Goal: Task Accomplishment & Management: Use online tool/utility

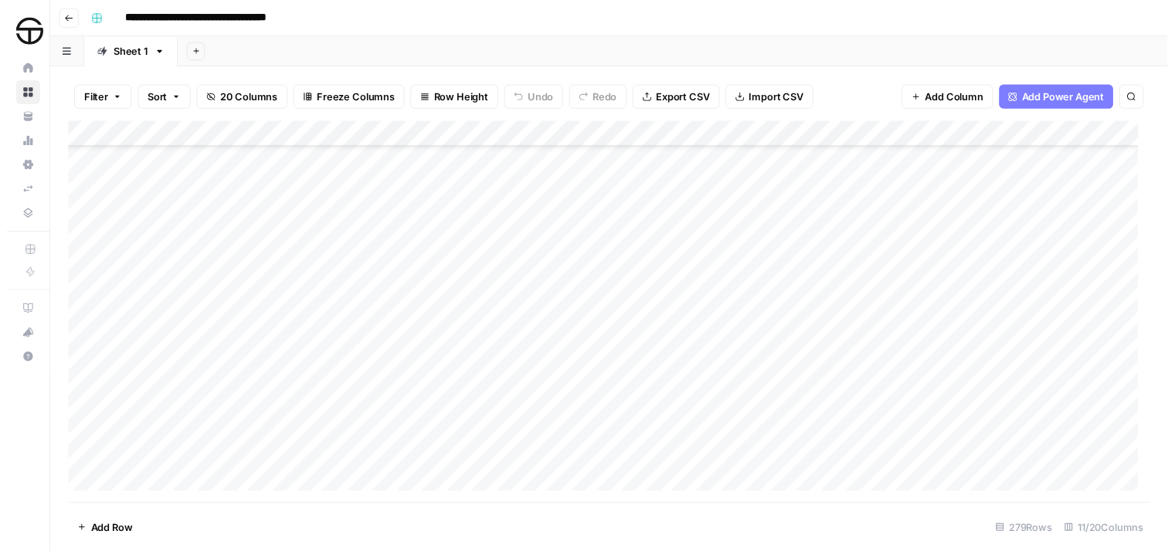
scroll to position [6998, 0]
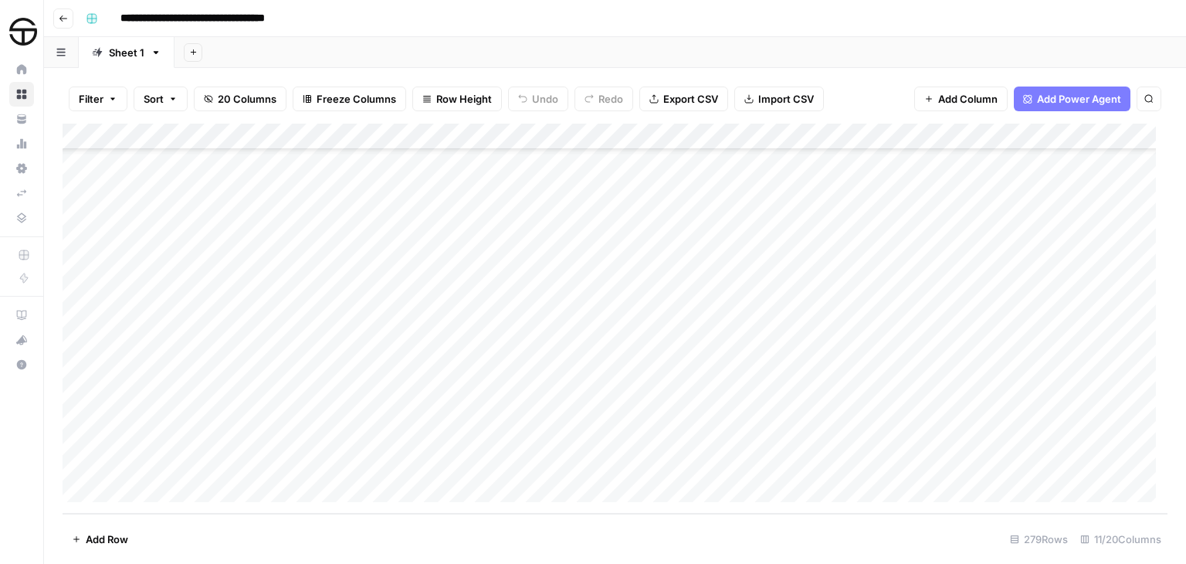
click at [552, 411] on div "Add Column" at bounding box center [615, 319] width 1105 height 390
click at [615, 410] on div "Add Column" at bounding box center [615, 319] width 1105 height 390
click at [550, 436] on div "Add Column" at bounding box center [615, 319] width 1105 height 390
click at [615, 439] on div "Add Column" at bounding box center [615, 319] width 1105 height 390
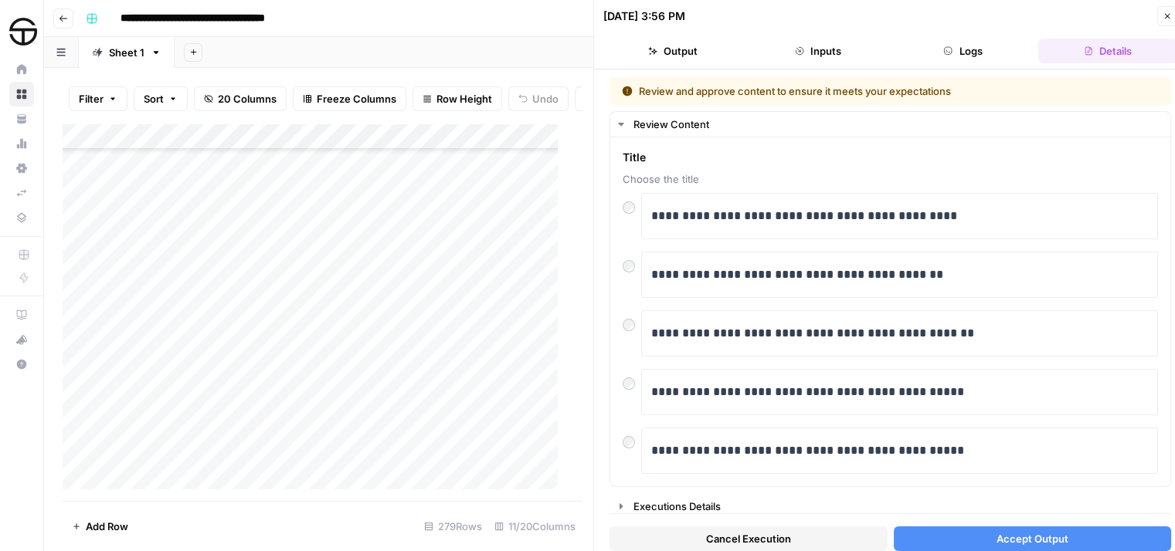
click at [960, 529] on button "Accept Output" at bounding box center [1033, 539] width 278 height 25
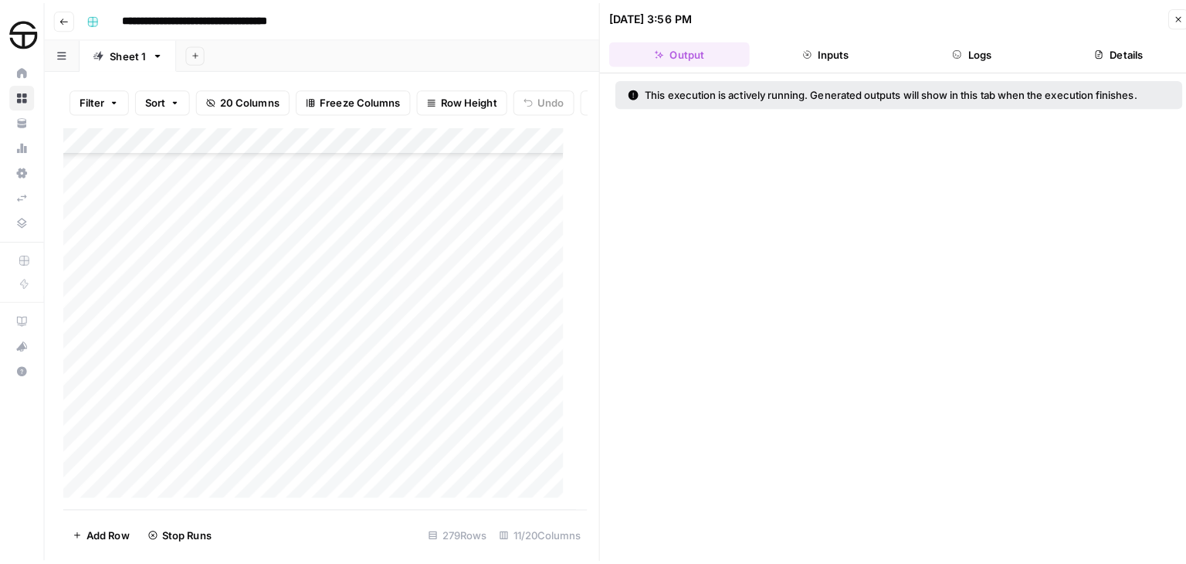
scroll to position [7010, 0]
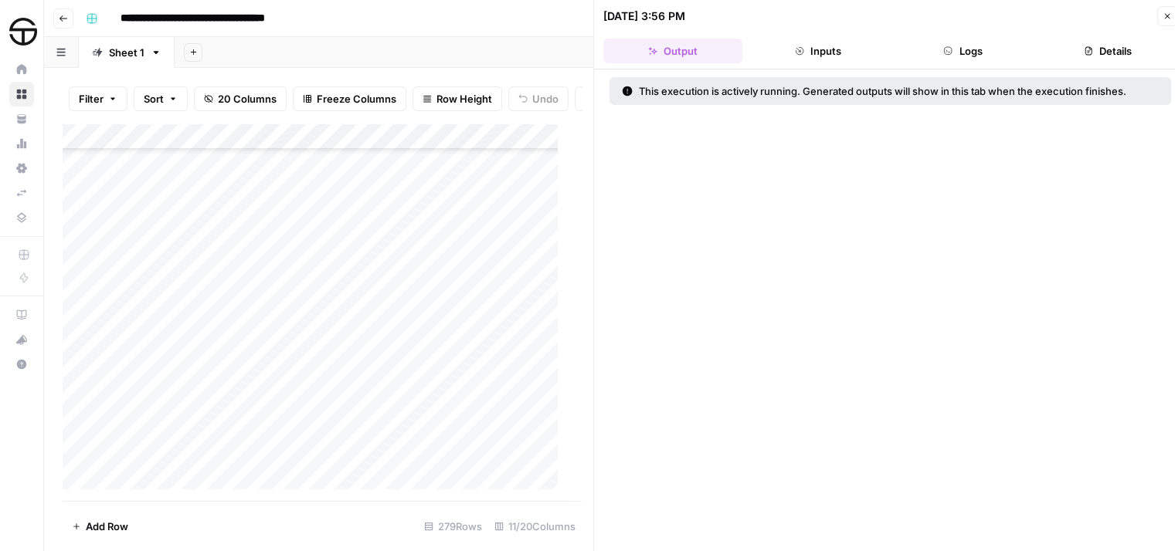
click at [1168, 15] on icon "button" at bounding box center [1166, 16] width 9 height 9
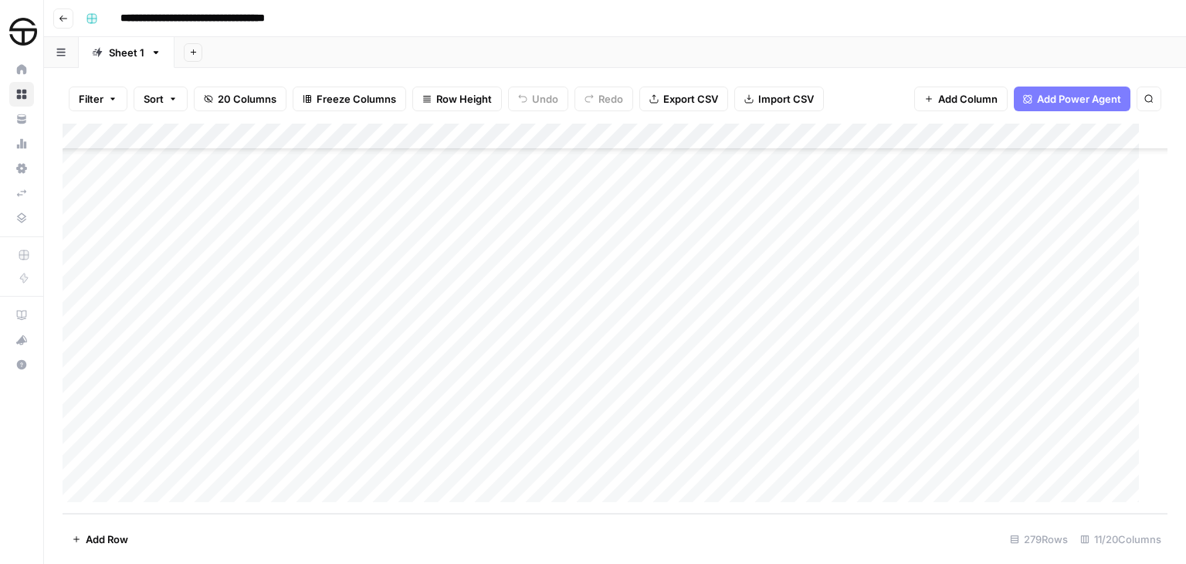
scroll to position [6998, 0]
click at [612, 412] on div "Add Column" at bounding box center [615, 319] width 1105 height 390
click at [549, 463] on div "Add Column" at bounding box center [615, 319] width 1105 height 390
click at [619, 409] on div "Add Column" at bounding box center [615, 319] width 1105 height 390
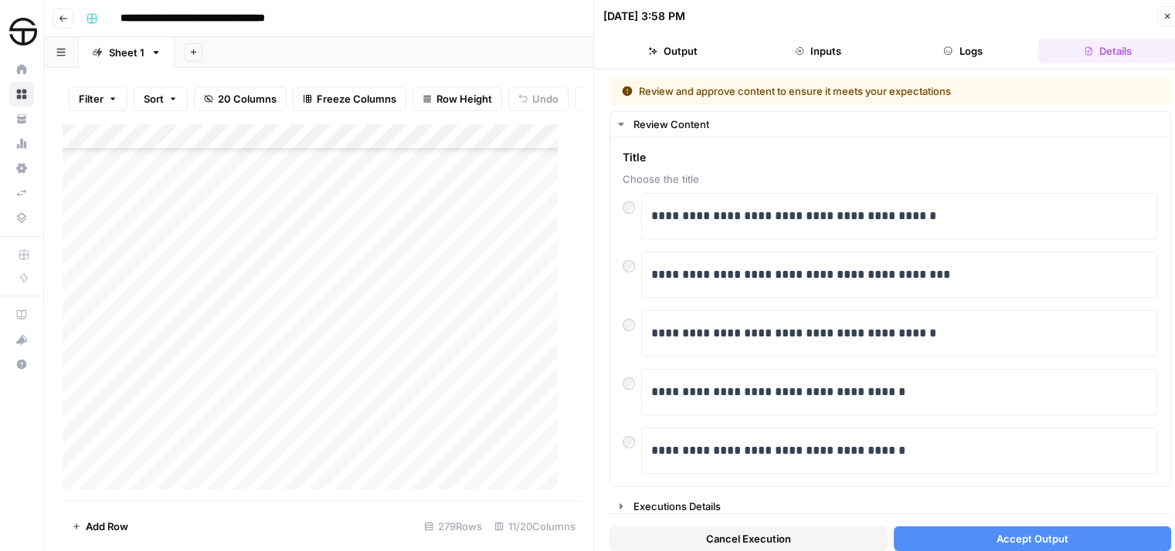
click at [1030, 534] on span "Accept Output" at bounding box center [1032, 538] width 72 height 15
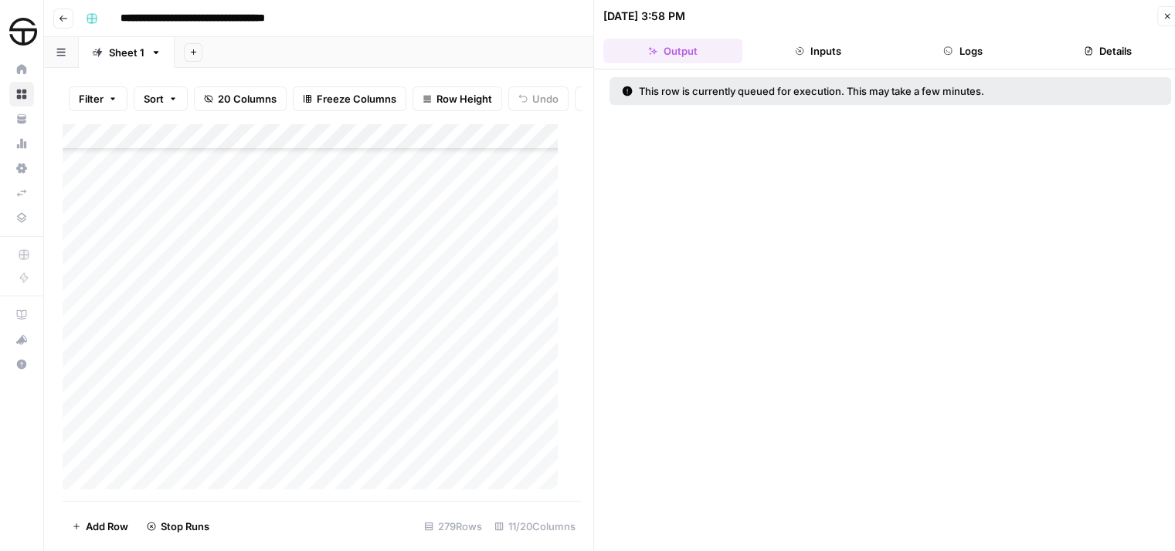
click at [1170, 19] on icon "button" at bounding box center [1166, 16] width 9 height 9
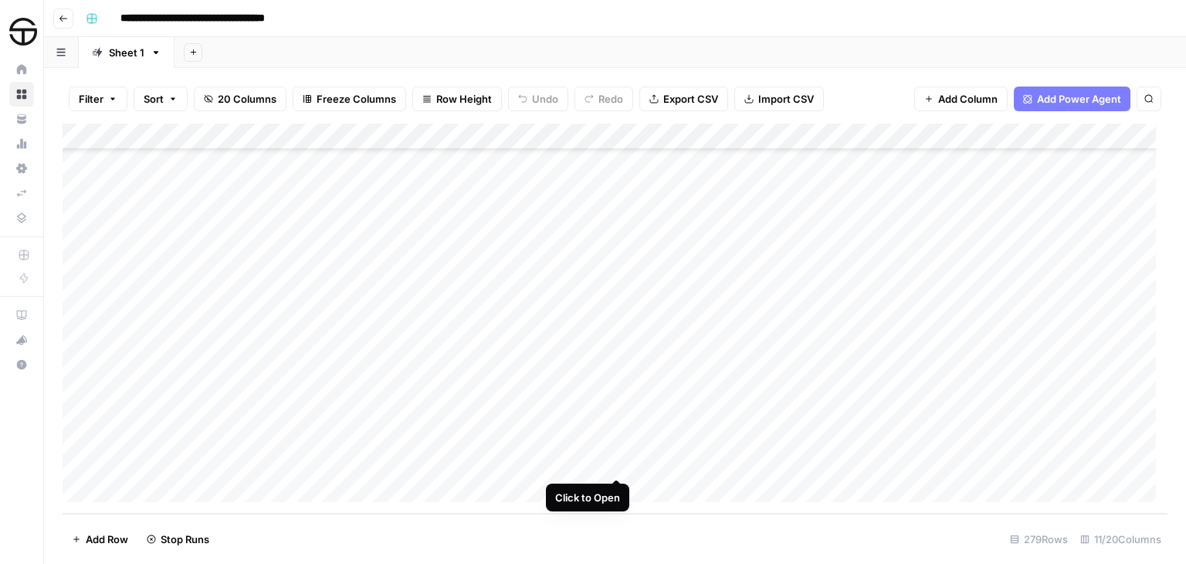
click at [615, 463] on div "Add Column" at bounding box center [615, 319] width 1105 height 390
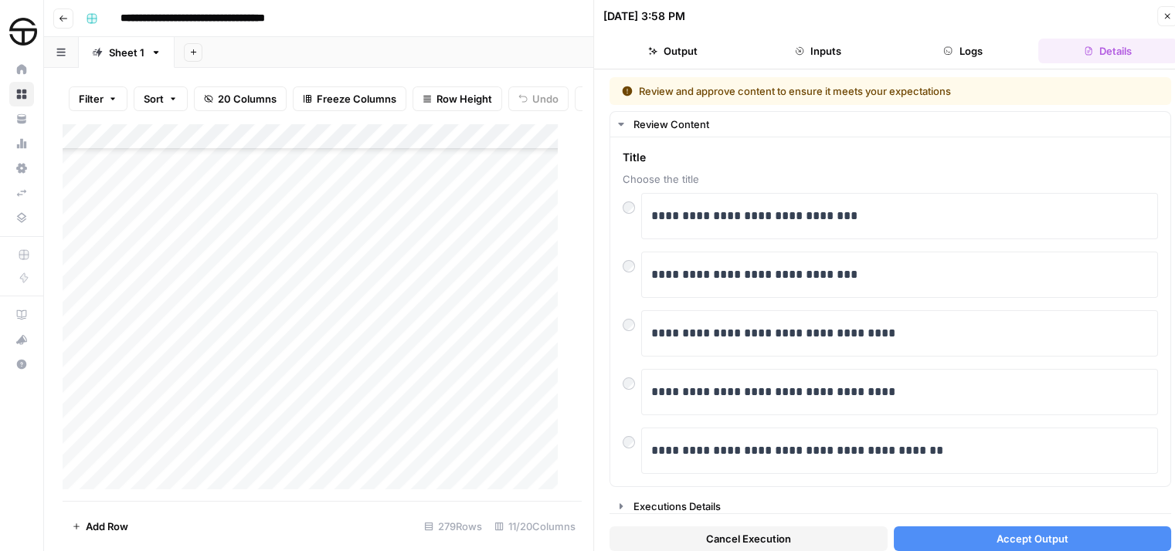
click at [996, 531] on span "Accept Output" at bounding box center [1032, 538] width 72 height 15
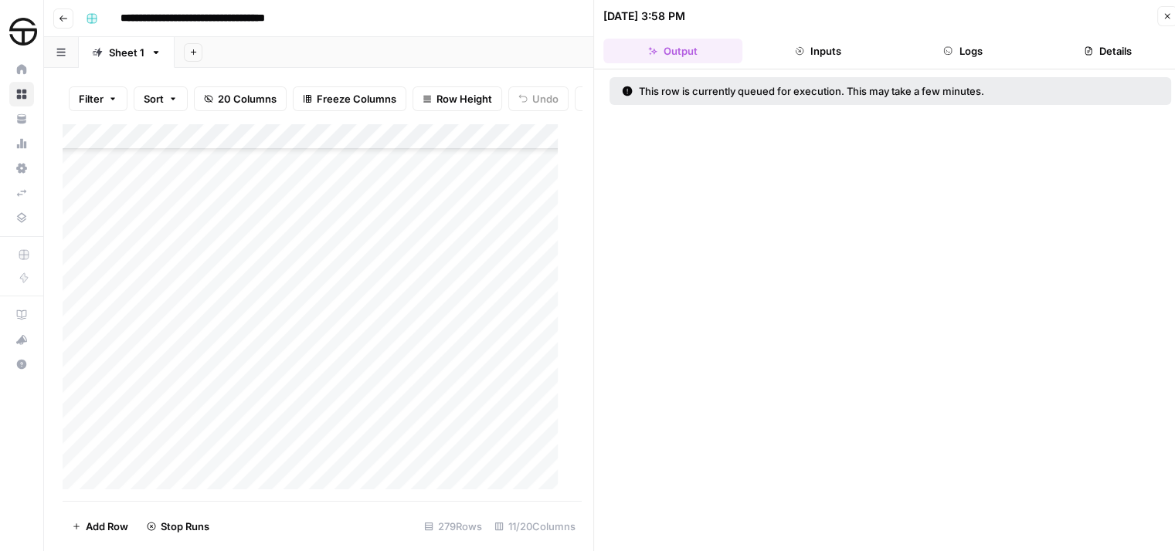
click at [1170, 13] on icon "button" at bounding box center [1166, 16] width 9 height 9
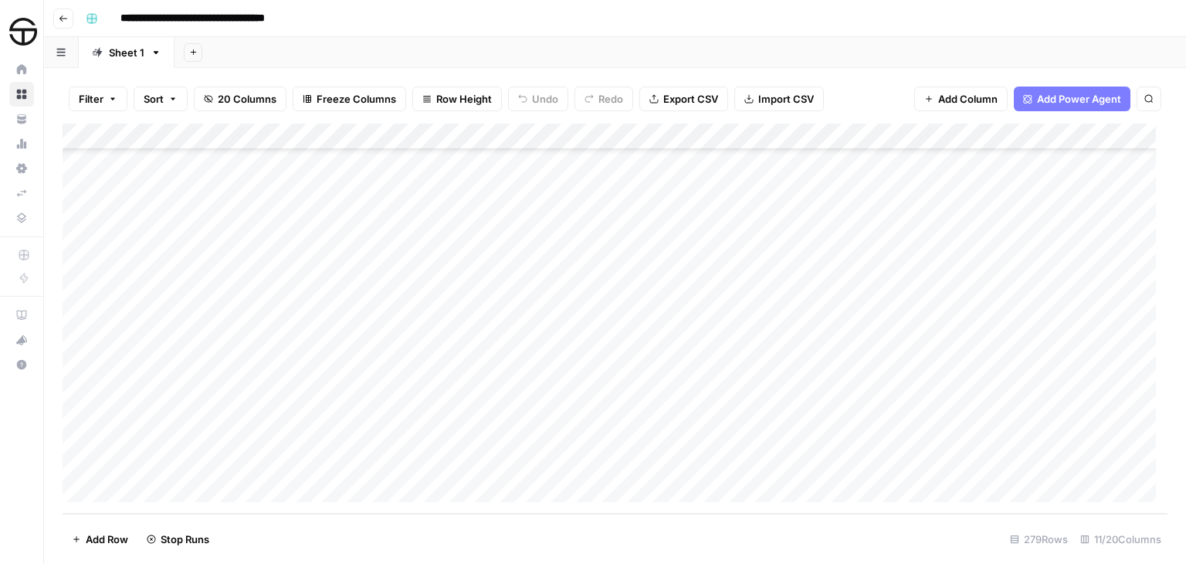
click at [880, 409] on div "Add Column" at bounding box center [615, 319] width 1105 height 390
click at [877, 439] on div "Add Column" at bounding box center [615, 319] width 1105 height 390
click at [881, 461] on div "Add Column" at bounding box center [615, 319] width 1105 height 390
click at [970, 409] on div "Add Column" at bounding box center [615, 319] width 1105 height 390
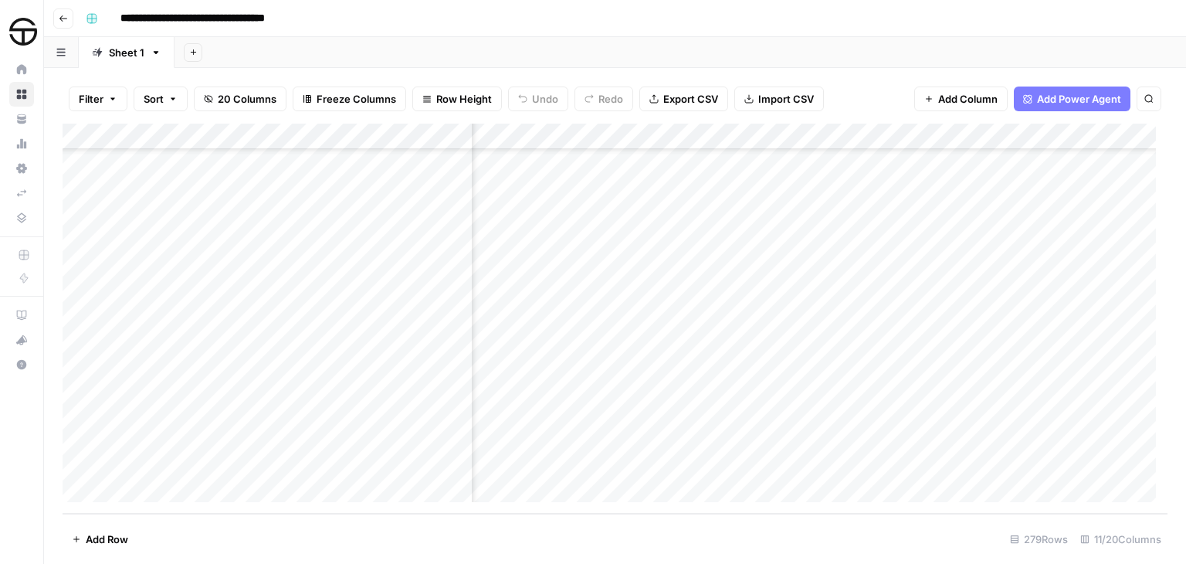
scroll to position [6998, 860]
click at [671, 437] on div "Add Column" at bounding box center [615, 319] width 1105 height 390
click at [673, 459] on div "Add Column" at bounding box center [615, 319] width 1105 height 390
click at [904, 438] on div "Add Column" at bounding box center [615, 319] width 1105 height 390
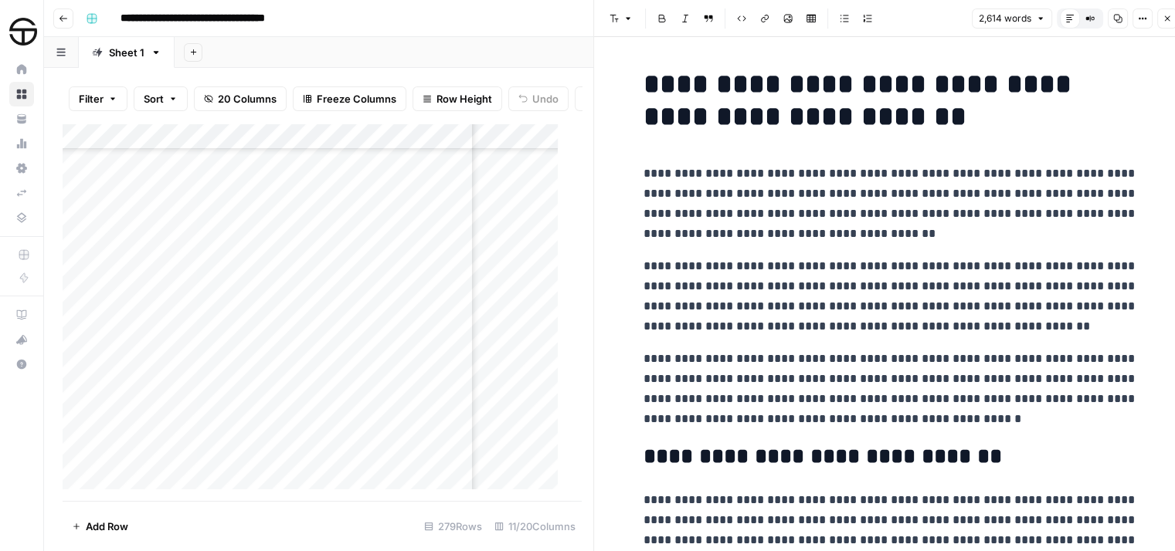
click at [778, 207] on p "**********" at bounding box center [890, 204] width 494 height 80
copy div "**********"
click at [1167, 21] on icon "button" at bounding box center [1166, 18] width 9 height 9
